Goal: Information Seeking & Learning: Learn about a topic

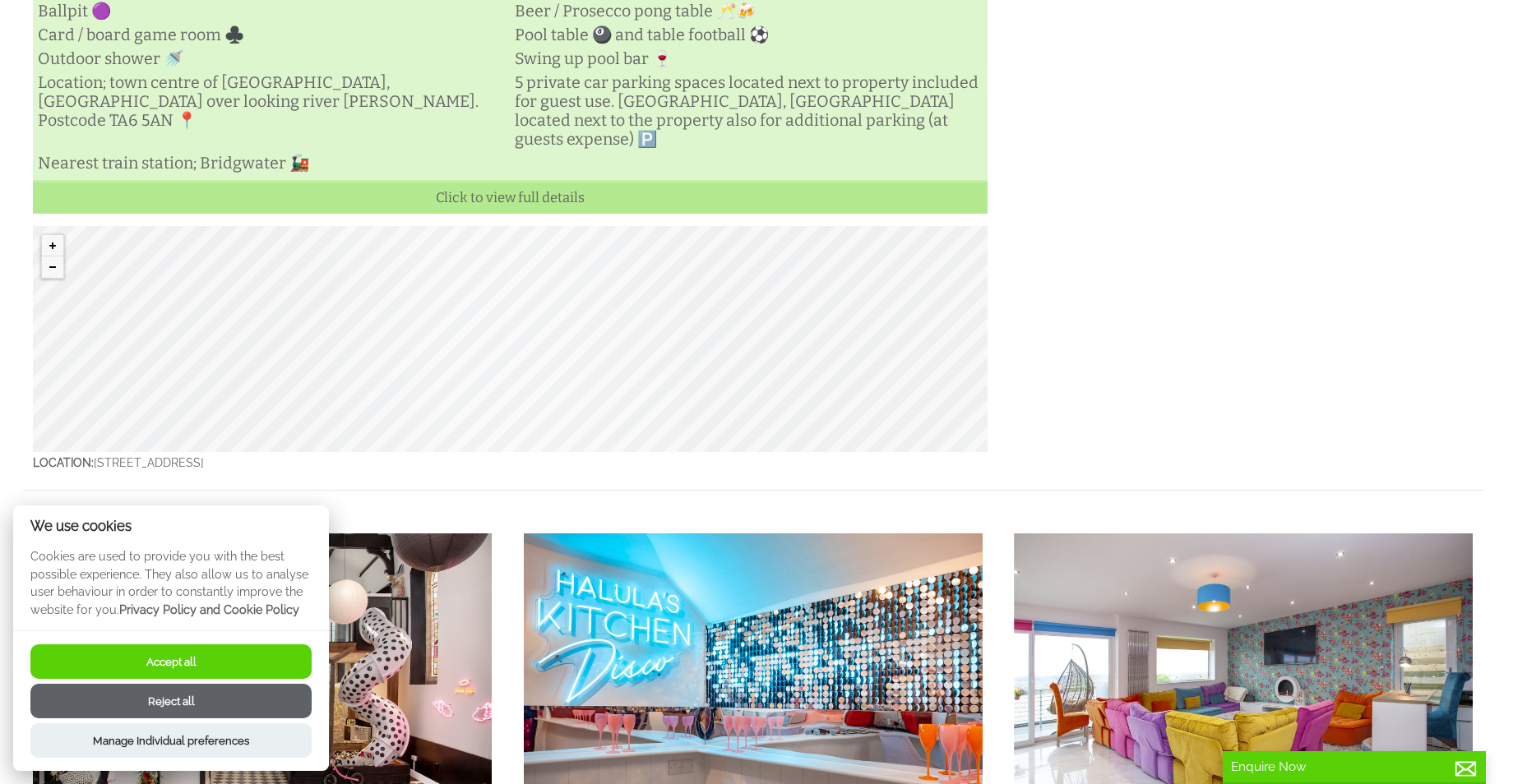
click at [162, 652] on button "Accept all" at bounding box center [170, 662] width 281 height 34
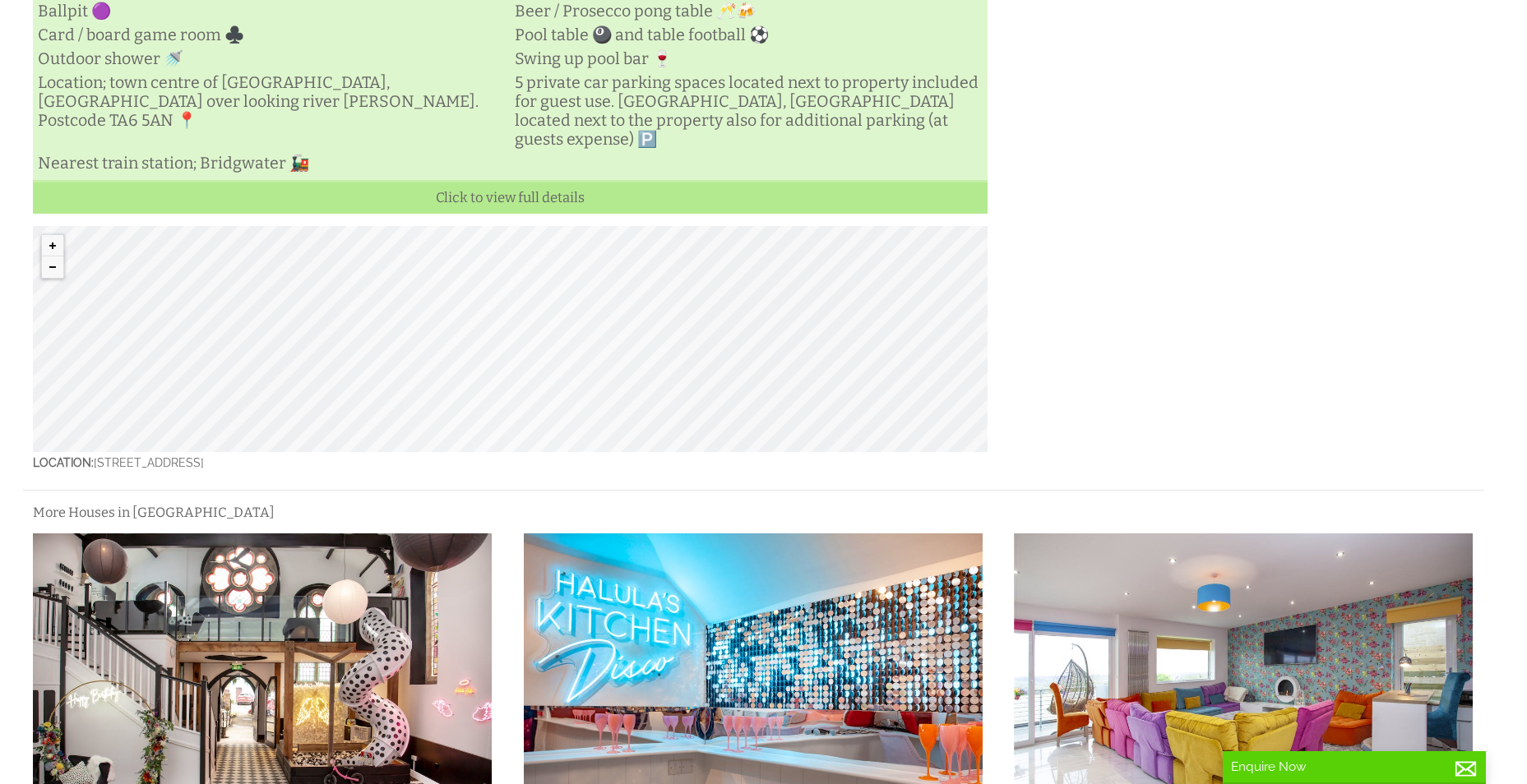
scroll to position [543, 0]
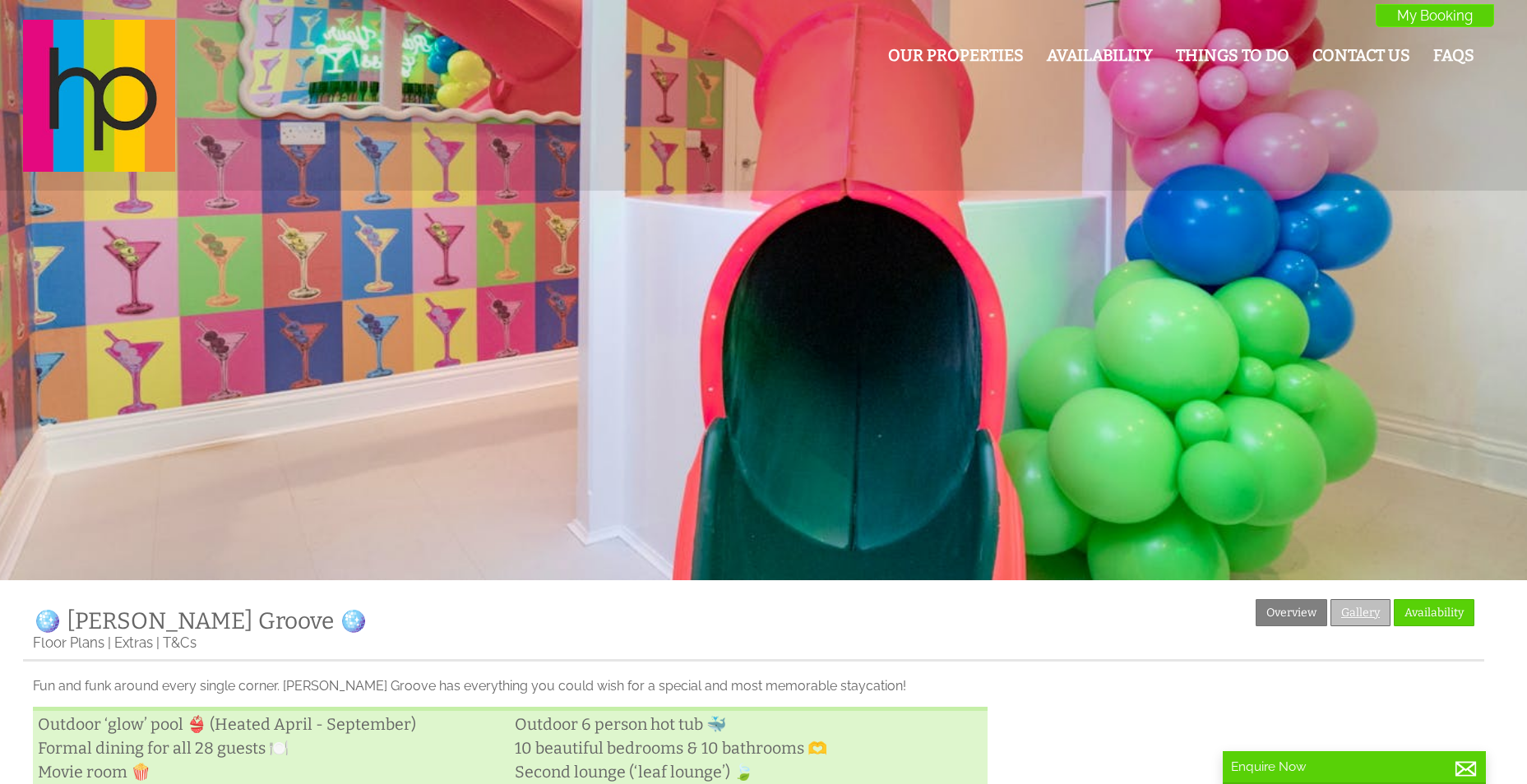
click at [1352, 622] on link "Gallery" at bounding box center [1360, 613] width 60 height 28
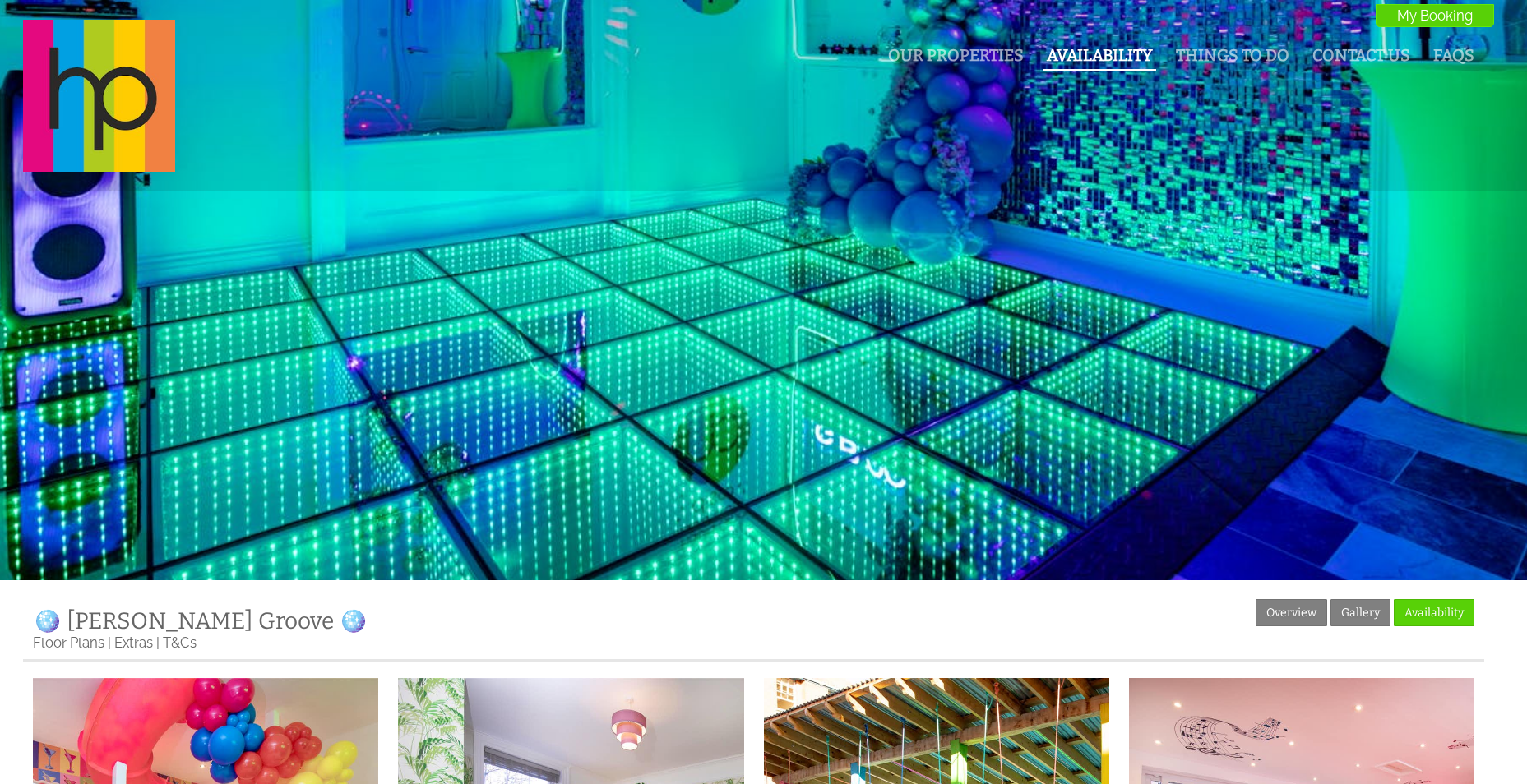
click at [1109, 57] on link "Availability" at bounding box center [1099, 56] width 106 height 19
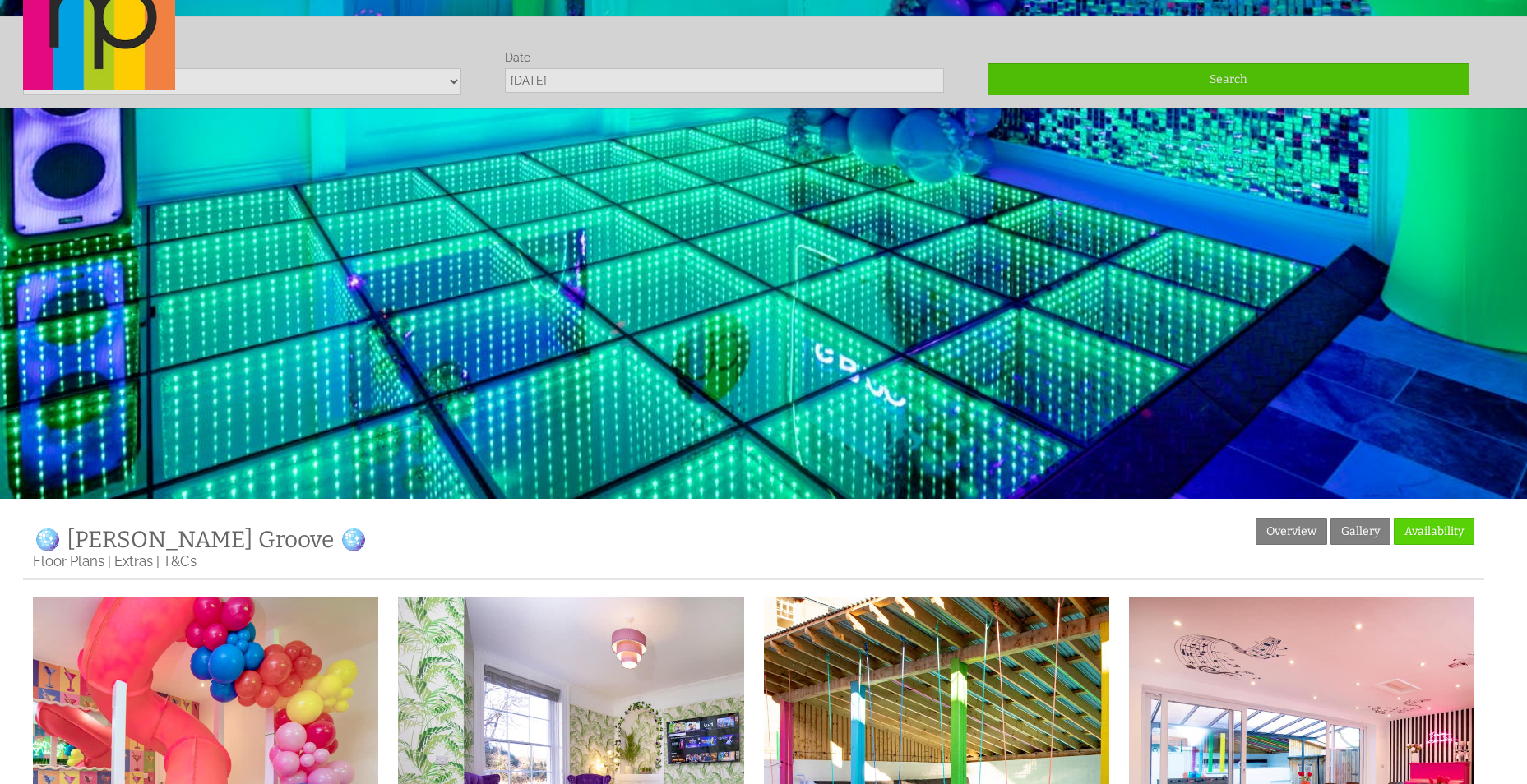
scroll to position [97, 0]
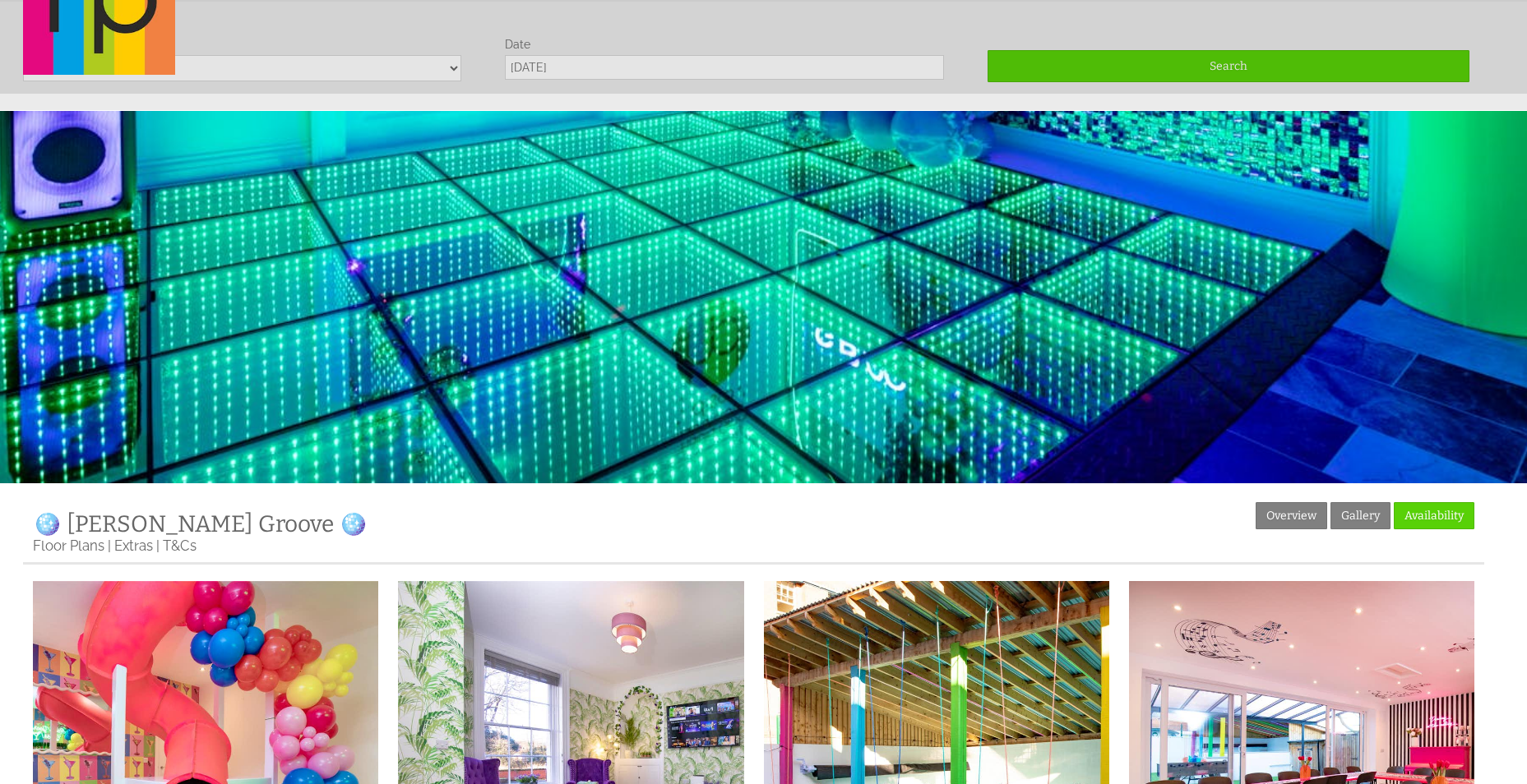
click at [671, 66] on div "Our Properties Availability Things To Do Contact Us FAQs My Booking My Booking" at bounding box center [753, 0] width 1481 height 155
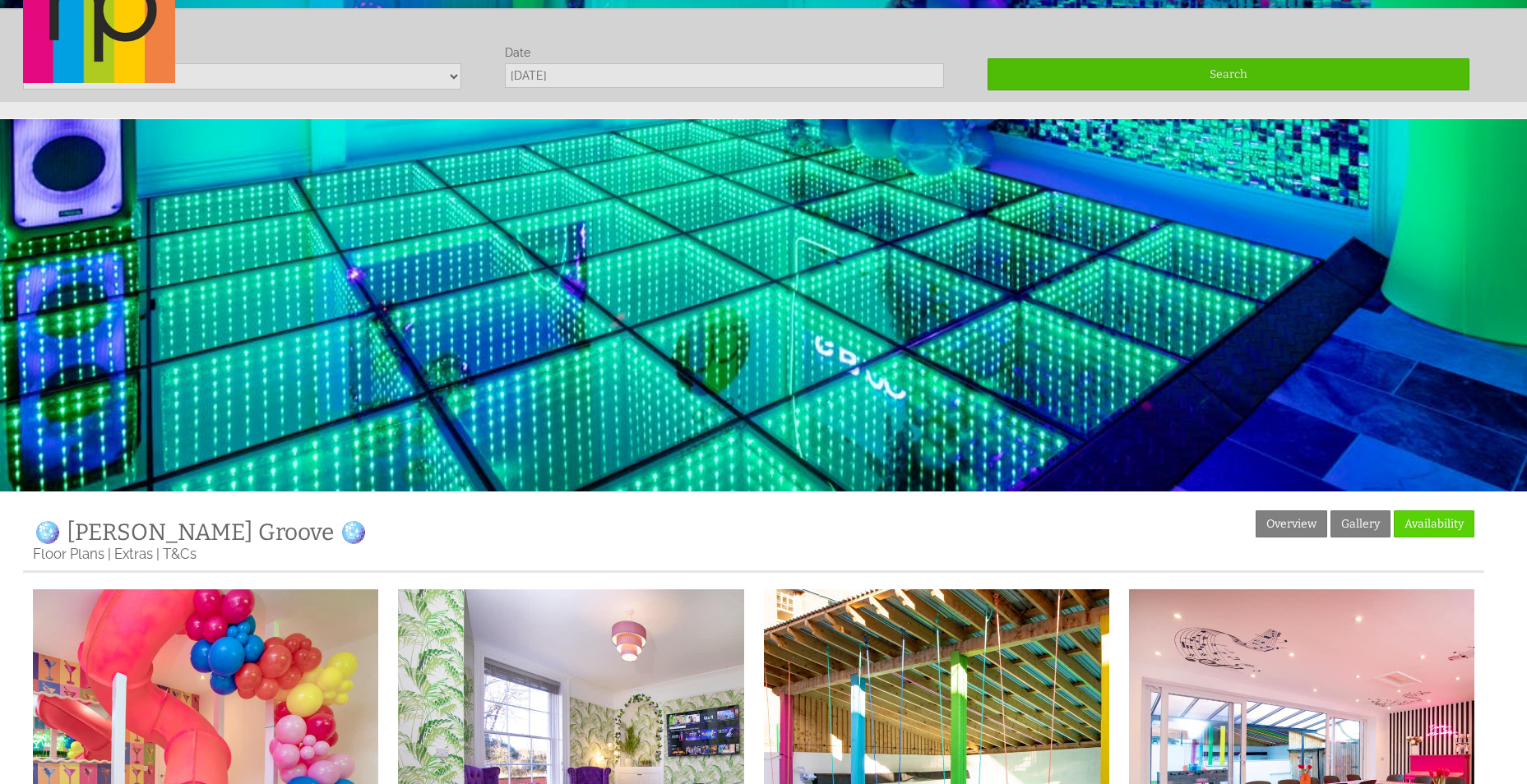
scroll to position [0, 0]
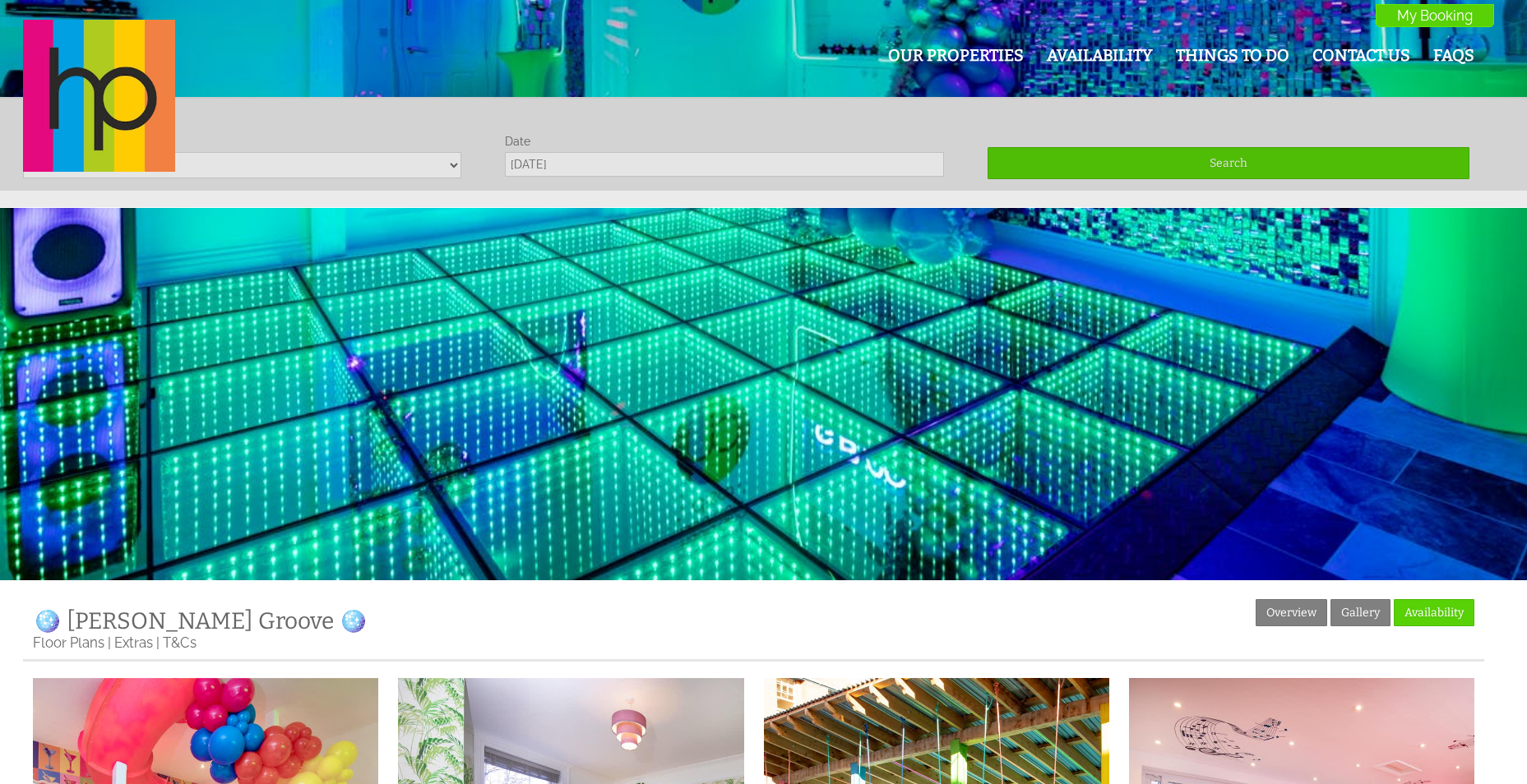
click at [639, 162] on div "Our Properties Availability Things To Do Contact Us FAQs My Booking My Booking" at bounding box center [753, 97] width 1481 height 155
click at [368, 165] on div "Our Properties Availability Things To Do Contact Us FAQs My Booking My Booking" at bounding box center [753, 97] width 1481 height 155
click at [1162, 156] on div "Our Properties Availability Things To Do Contact Us FAQs My Booking My Booking" at bounding box center [753, 97] width 1481 height 155
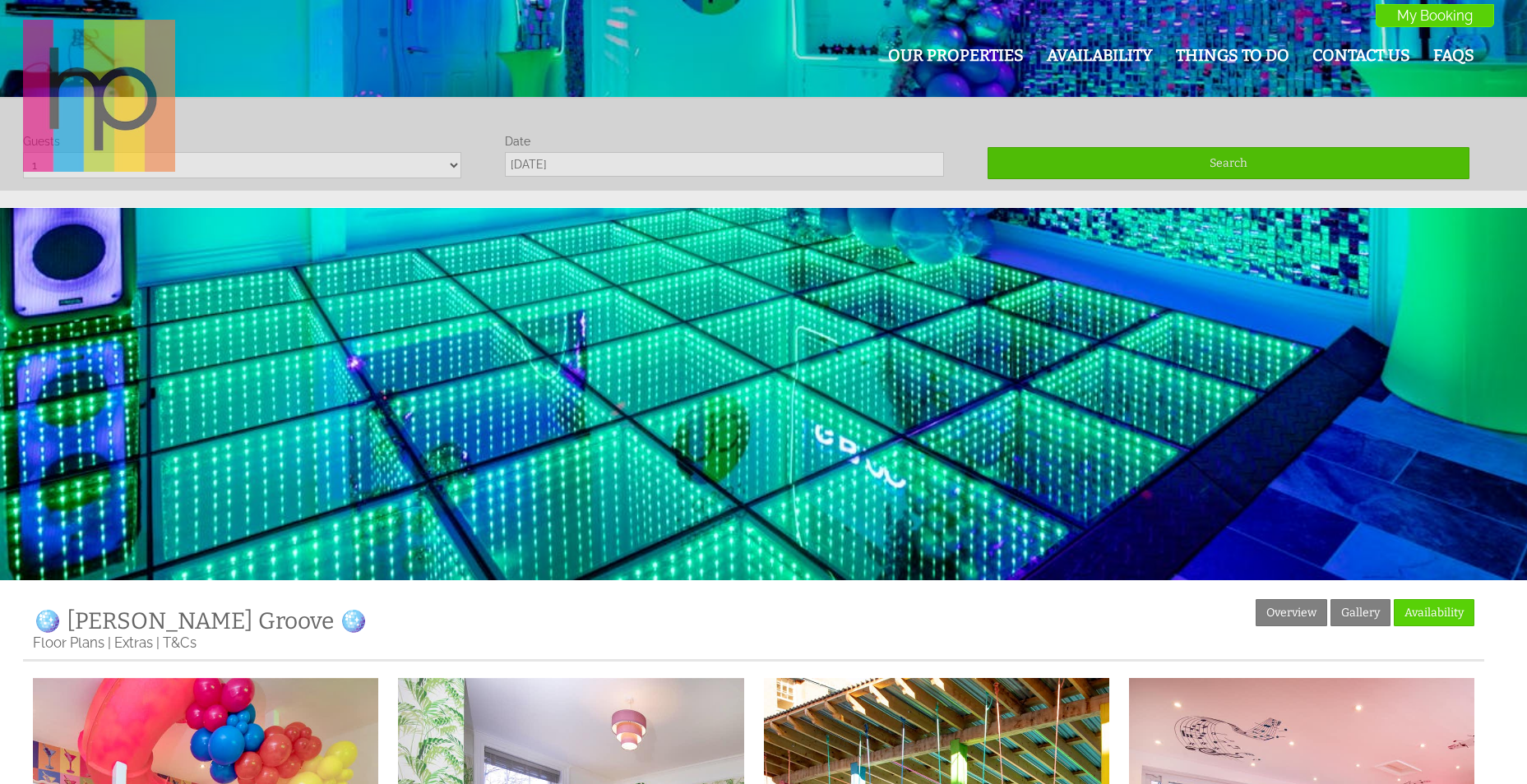
click at [170, 83] on img at bounding box center [99, 95] width 152 height 152
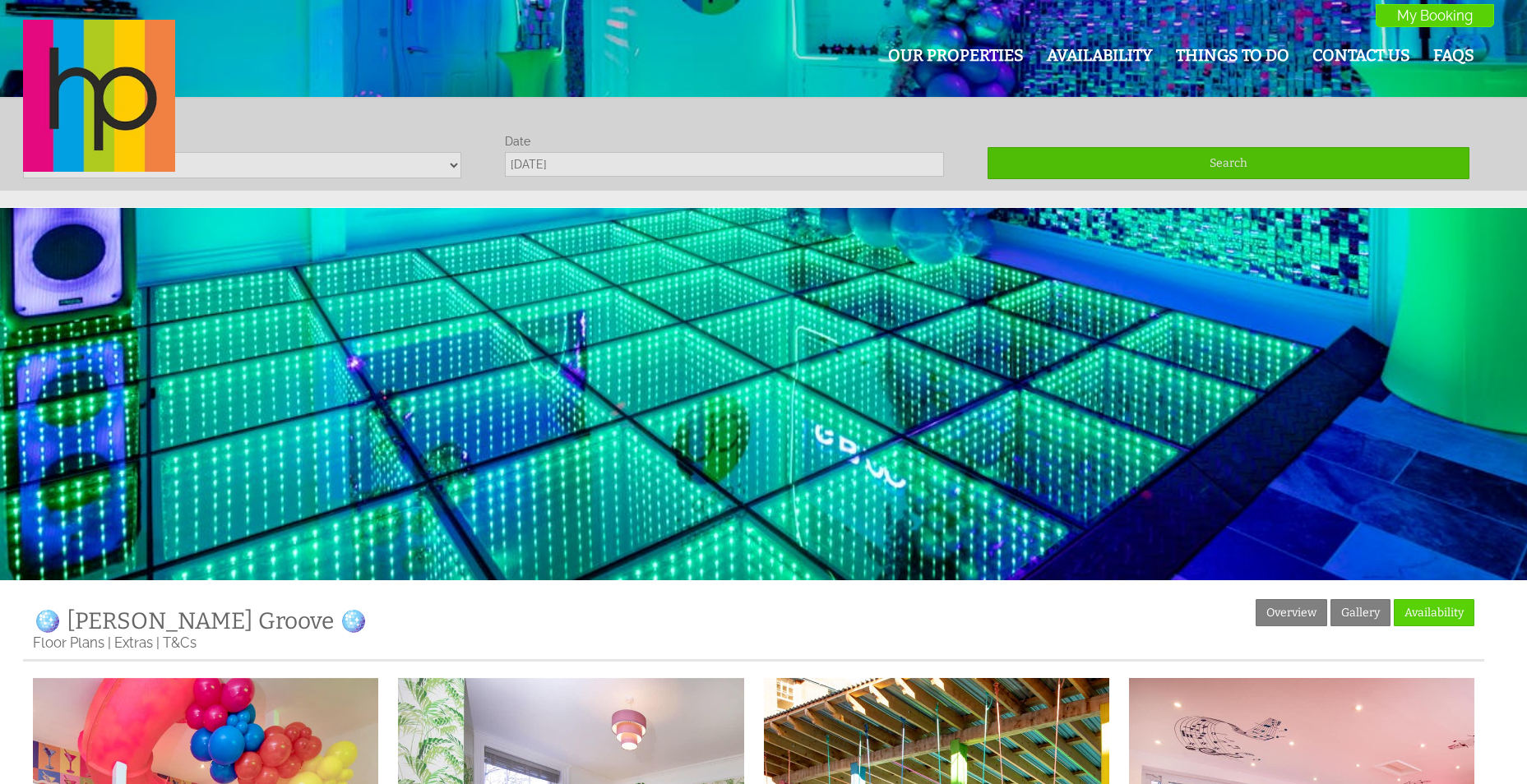
click at [444, 161] on div "Our Properties Availability Things To Do Contact Us FAQs My Booking My Booking" at bounding box center [753, 97] width 1481 height 155
click at [1116, 52] on link "Availability" at bounding box center [1099, 56] width 106 height 19
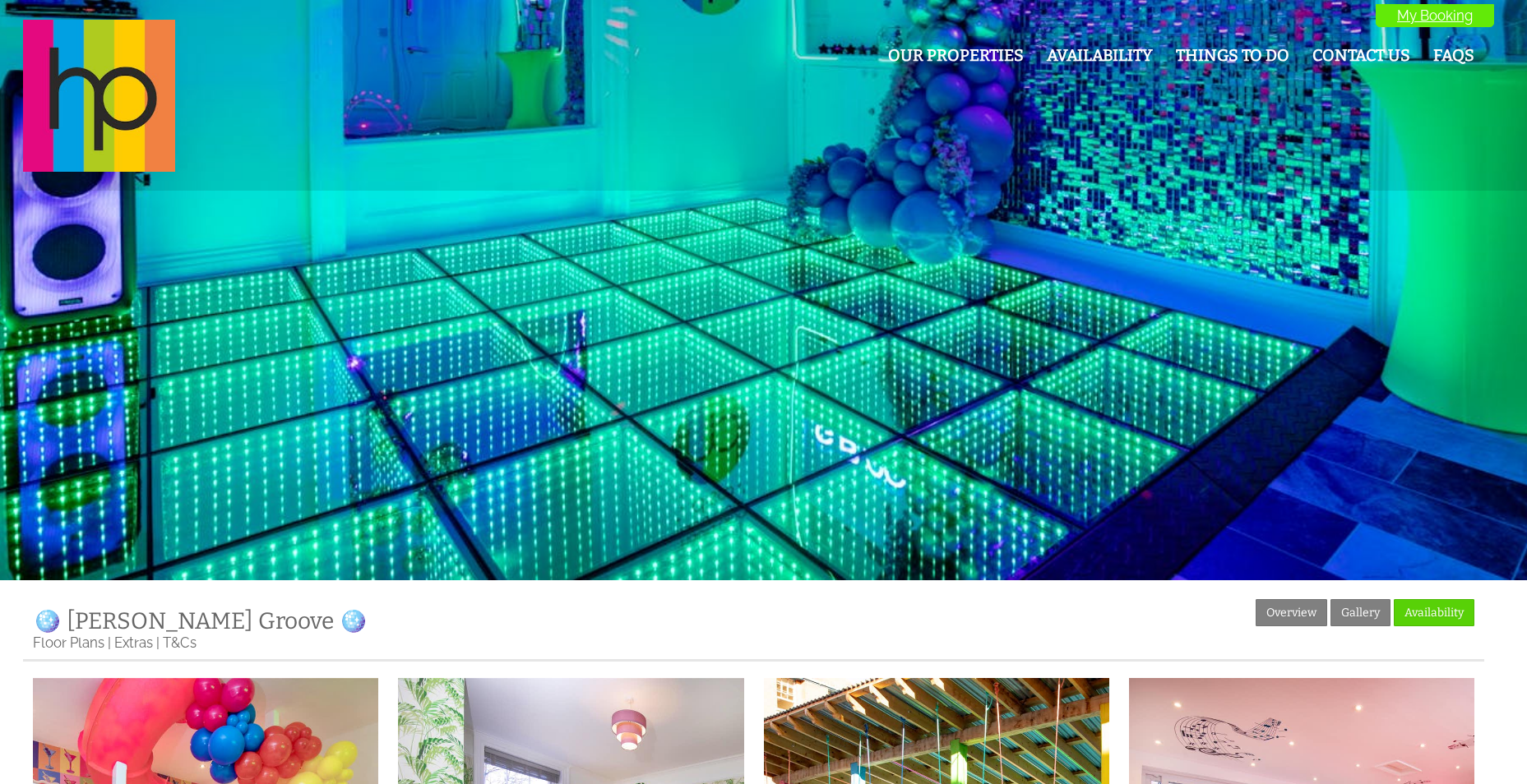
click at [1433, 1] on header "Our Properties Availability Things To Do Contact Us FAQs My Booking My Booking" at bounding box center [764, 95] width 1527 height 191
click at [1433, 9] on link "My Booking" at bounding box center [1435, 15] width 119 height 23
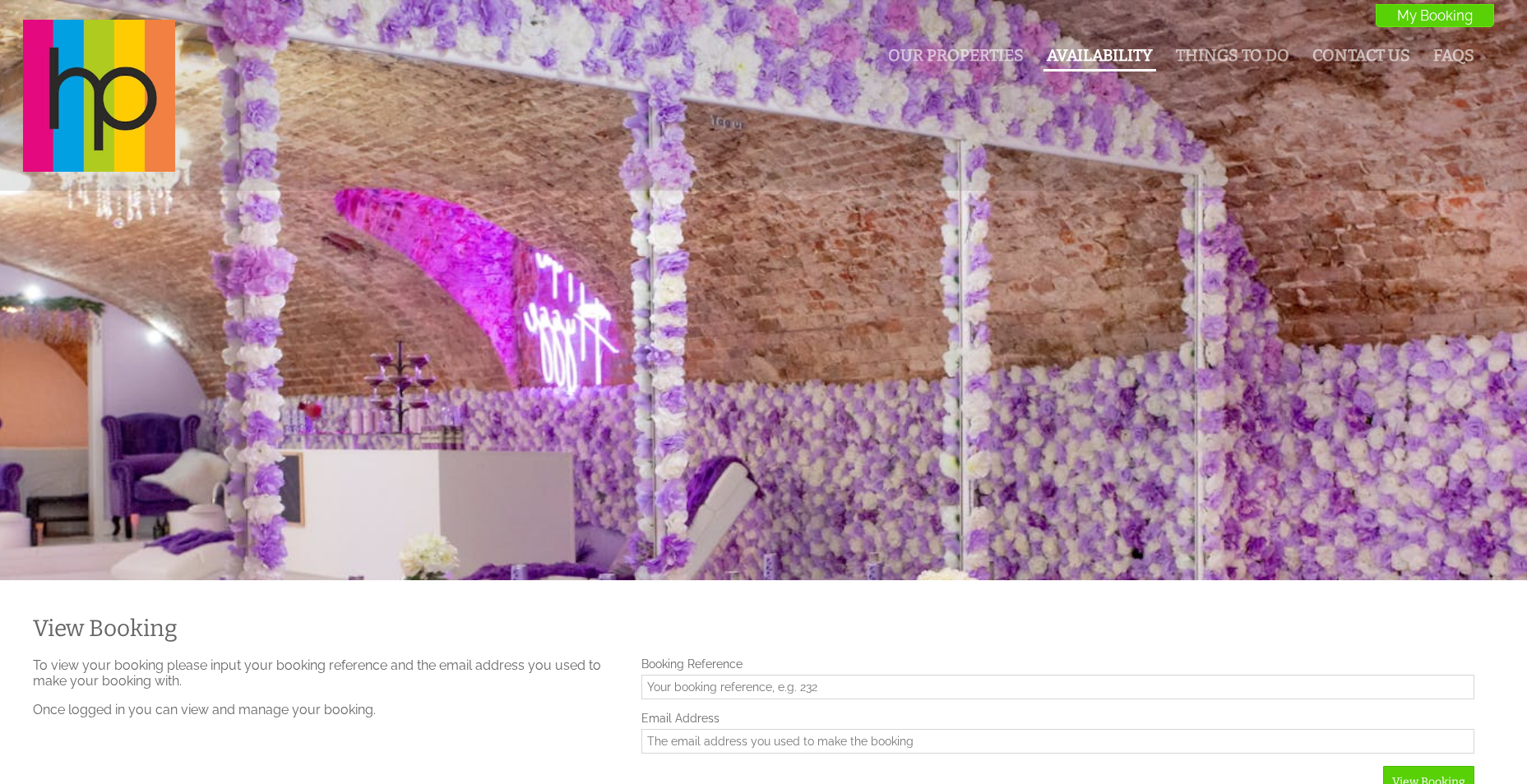
click at [1093, 54] on link "Availability" at bounding box center [1099, 56] width 106 height 19
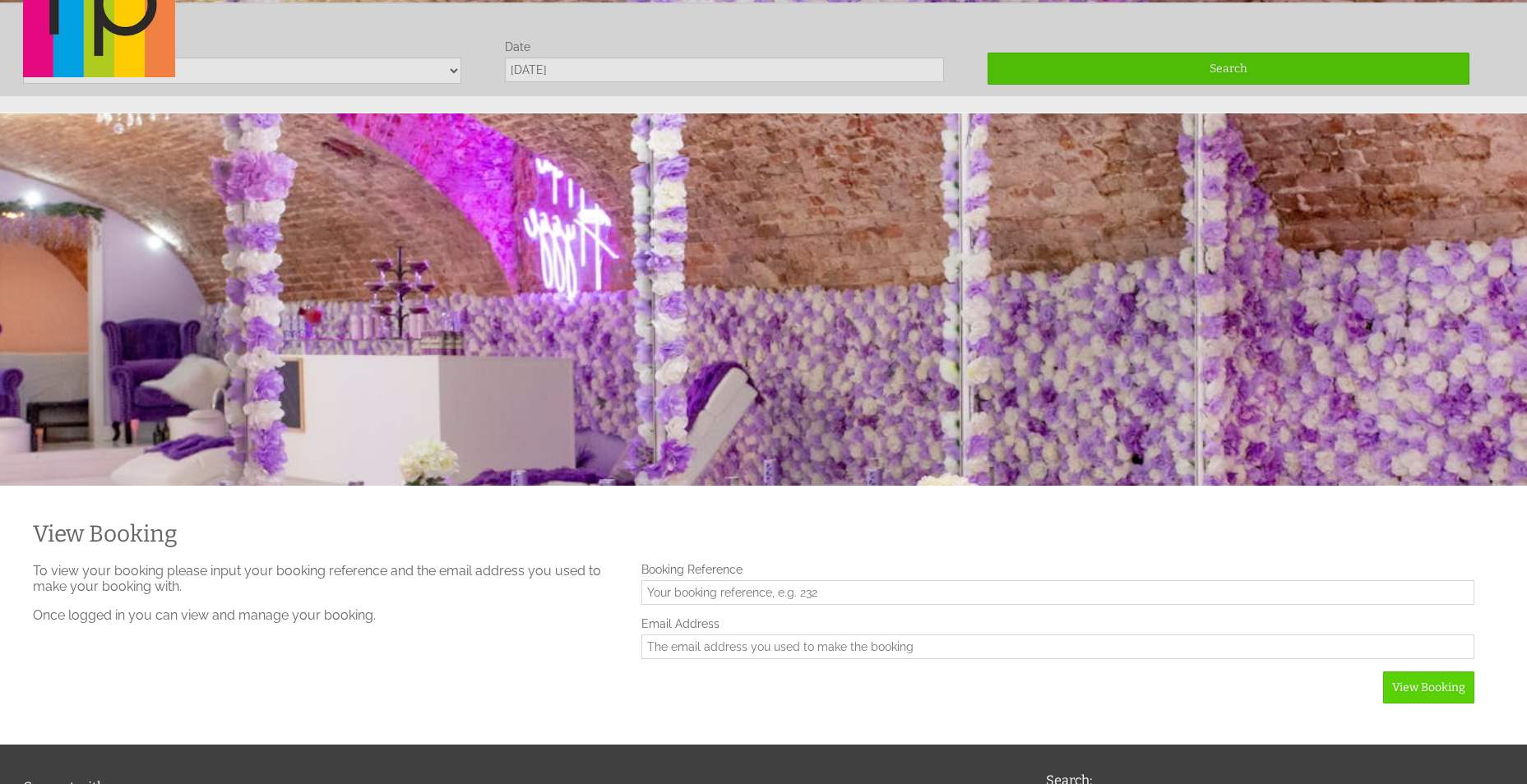
scroll to position [97, 0]
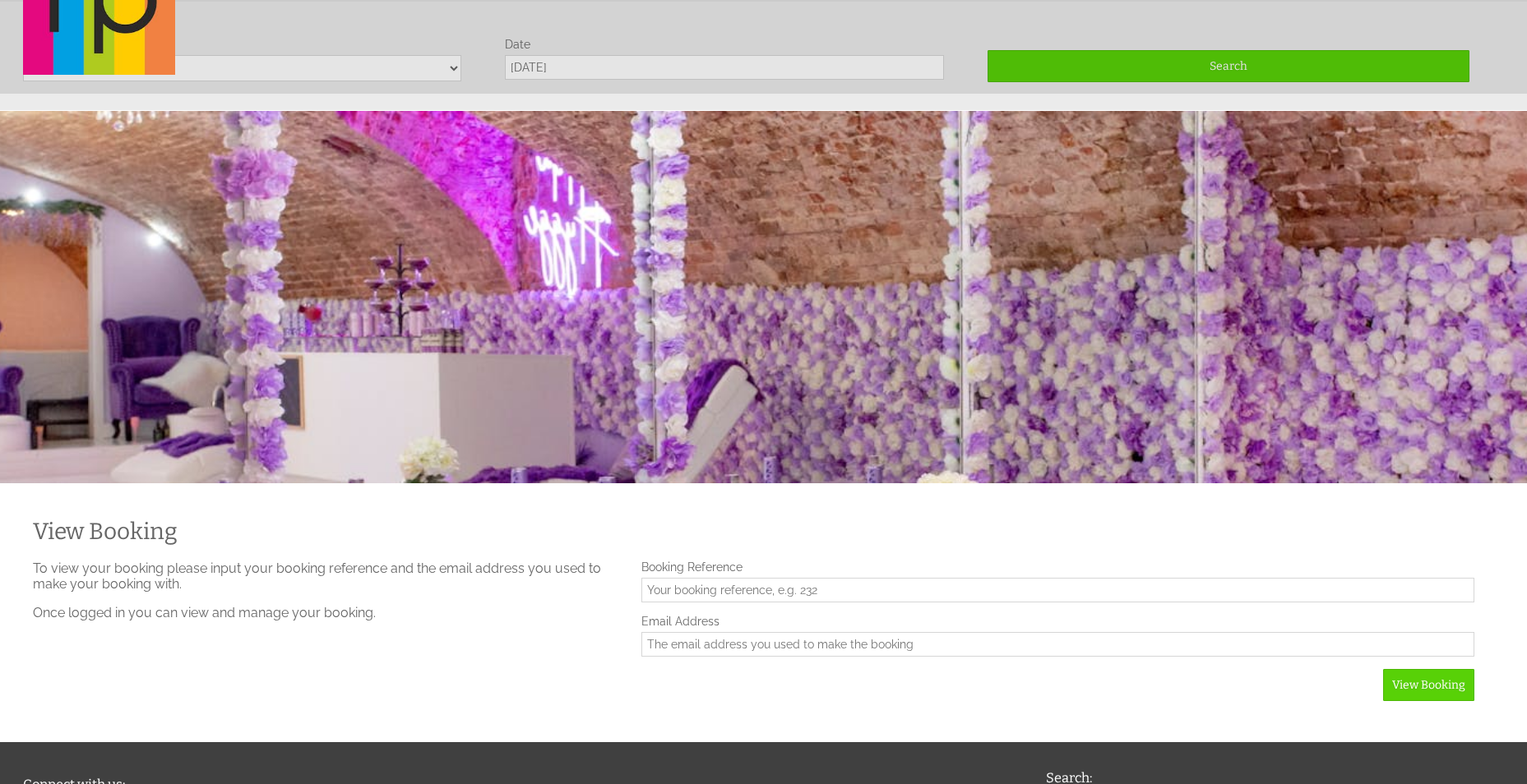
click at [401, 73] on div "Our Properties Availability Things To Do Contact Us FAQs My Booking My Booking" at bounding box center [753, 0] width 1481 height 155
click at [446, 69] on div "Our Properties Availability Things To Do Contact Us FAQs My Booking My Booking" at bounding box center [753, 0] width 1481 height 155
click at [453, 66] on div "Our Properties Availability Things To Do Contact Us FAQs My Booking My Booking" at bounding box center [753, 0] width 1481 height 155
click at [732, 77] on div "Our Properties Availability Things To Do Contact Us FAQs My Booking My Booking" at bounding box center [753, 0] width 1481 height 155
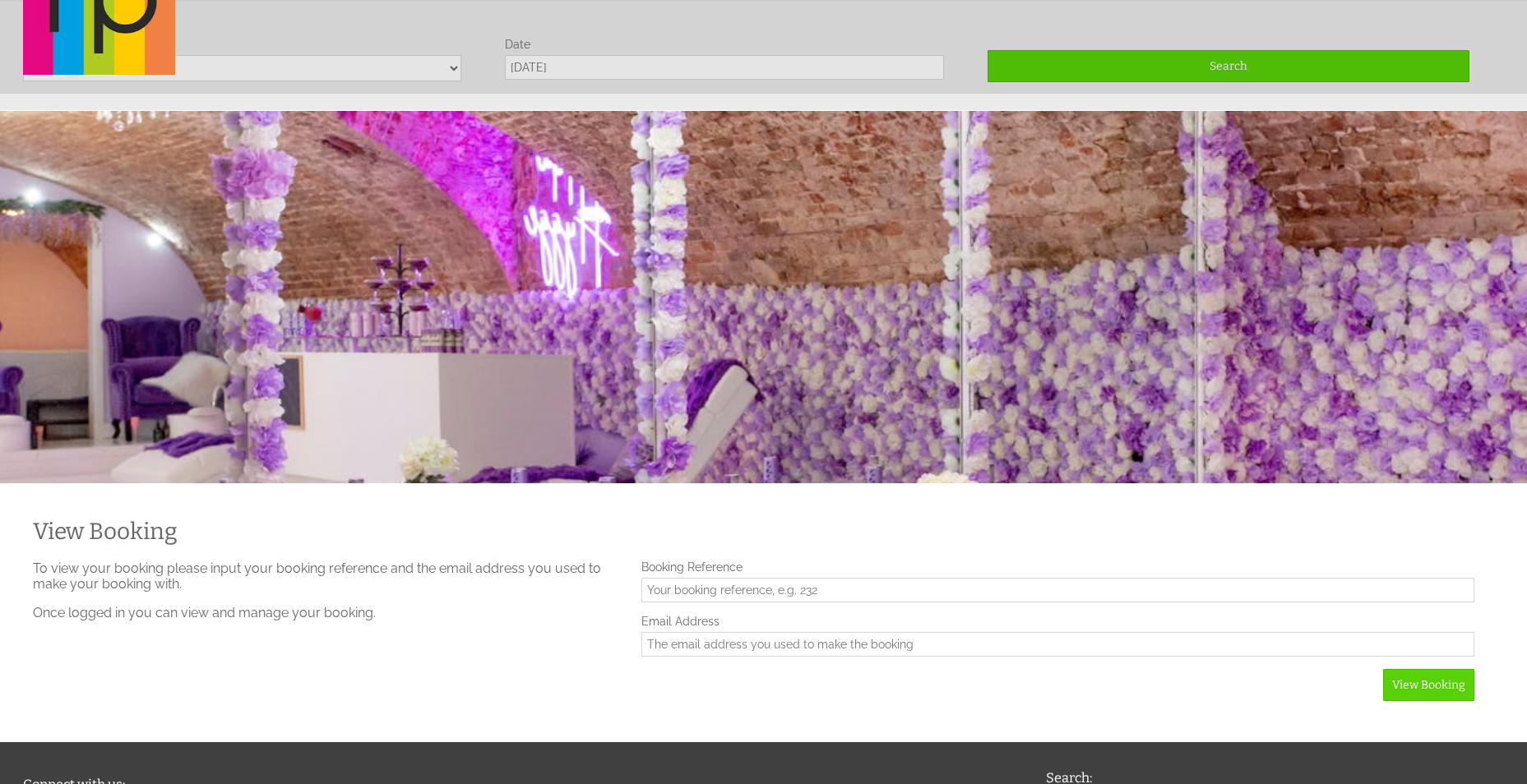
drag, startPoint x: 680, startPoint y: 61, endPoint x: 620, endPoint y: 76, distance: 61.8
click at [679, 61] on div "Our Properties Availability Things To Do Contact Us FAQs My Booking My Booking" at bounding box center [753, 0] width 1481 height 155
click at [554, 75] on div "Our Properties Availability Things To Do Contact Us FAQs My Booking My Booking" at bounding box center [753, 0] width 1481 height 155
click at [543, 71] on div "Our Properties Availability Things To Do Contact Us FAQs My Booking My Booking" at bounding box center [753, 0] width 1481 height 155
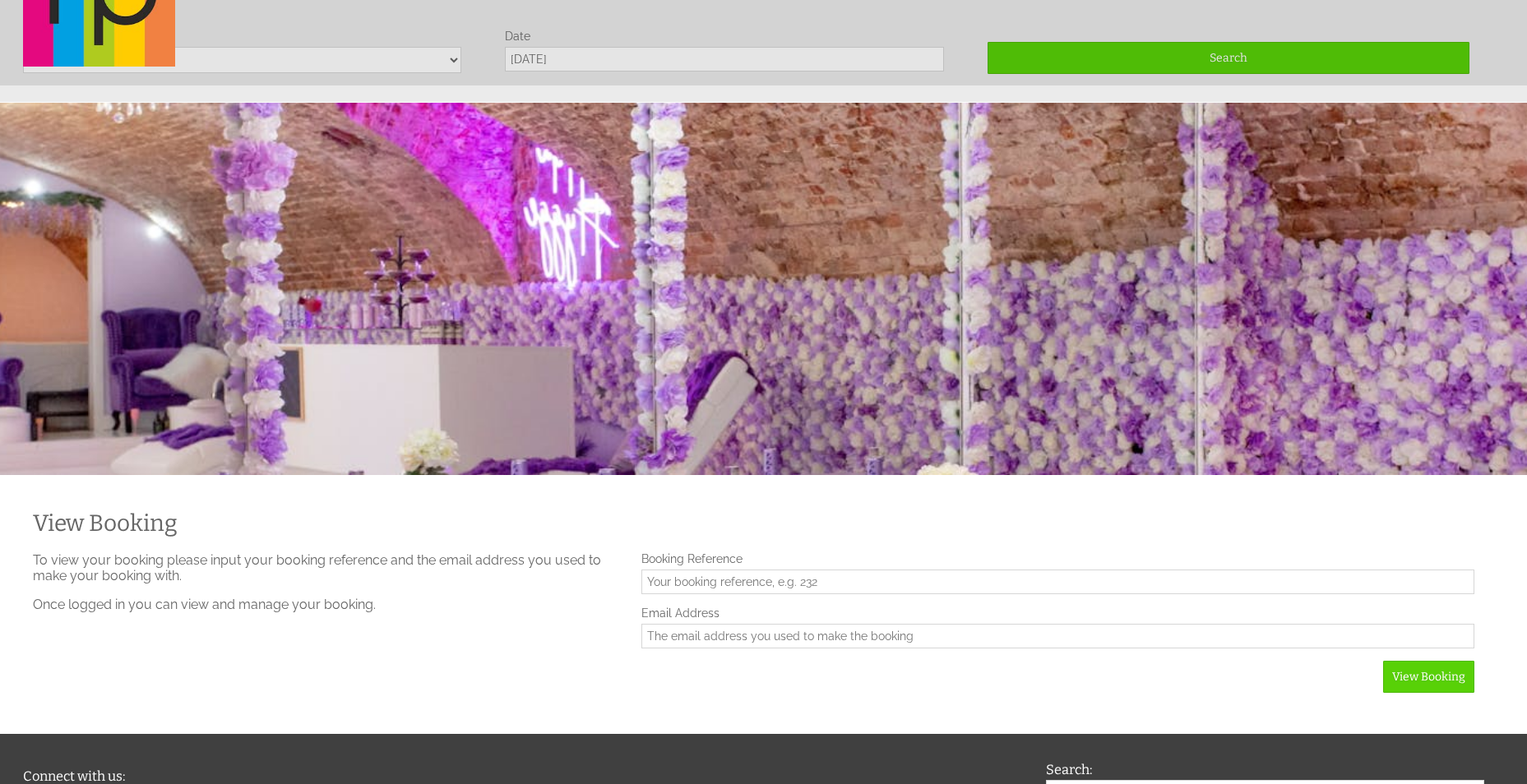
scroll to position [0, 0]
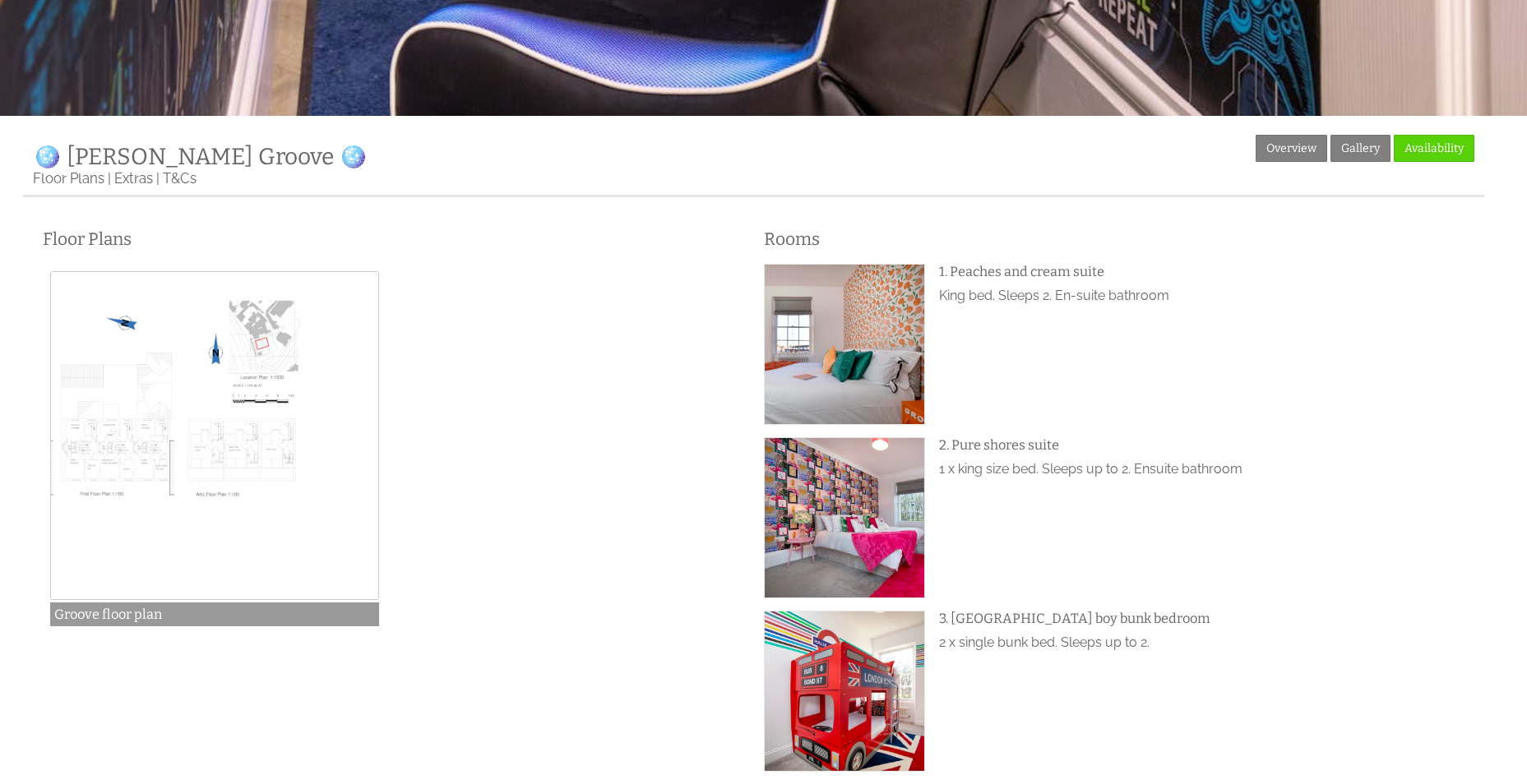
scroll to position [493, 0]
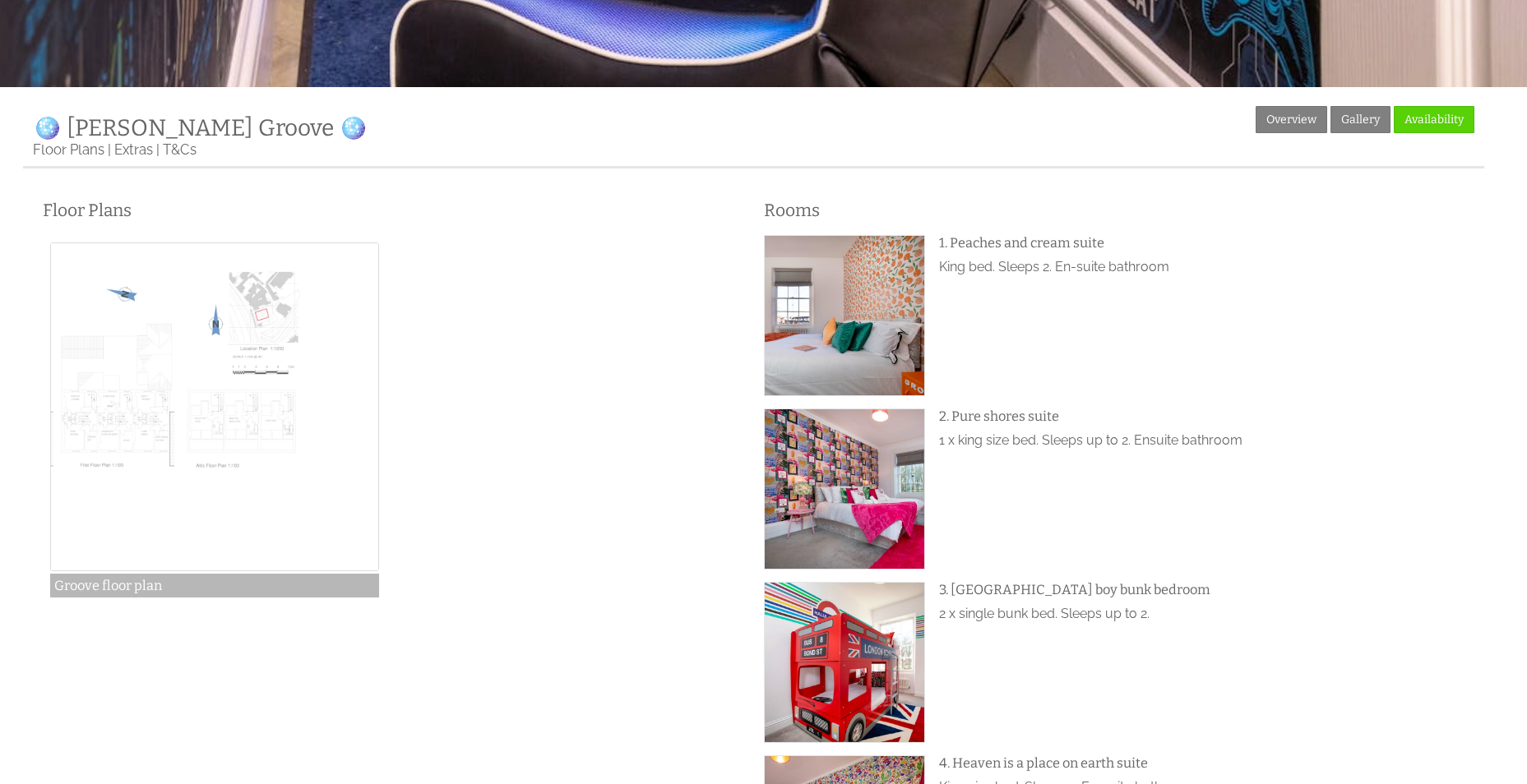
click at [199, 398] on img at bounding box center [215, 407] width 330 height 330
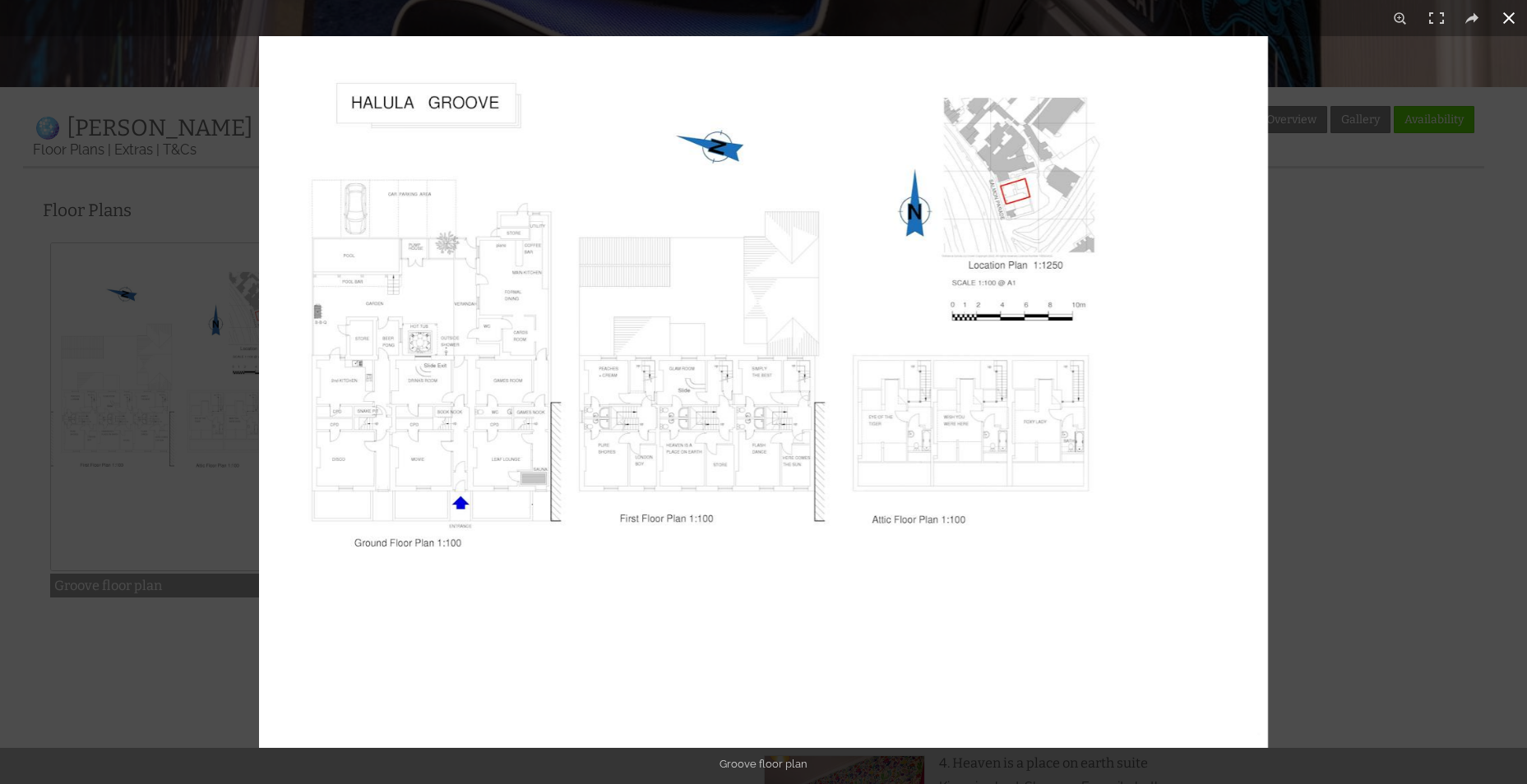
click at [1430, 335] on div at bounding box center [1022, 428] width 1527 height 784
